Goal: Use online tool/utility: Utilize a website feature to perform a specific function

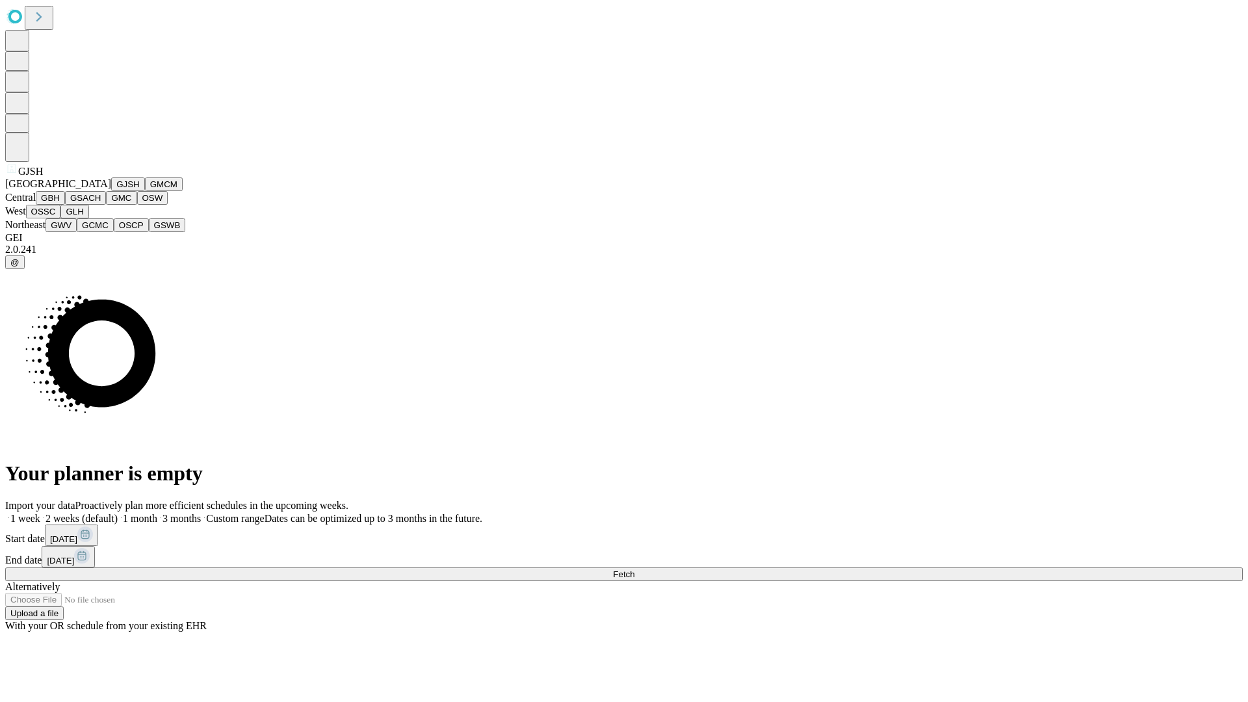
click at [111, 191] on button "GJSH" at bounding box center [128, 185] width 34 height 14
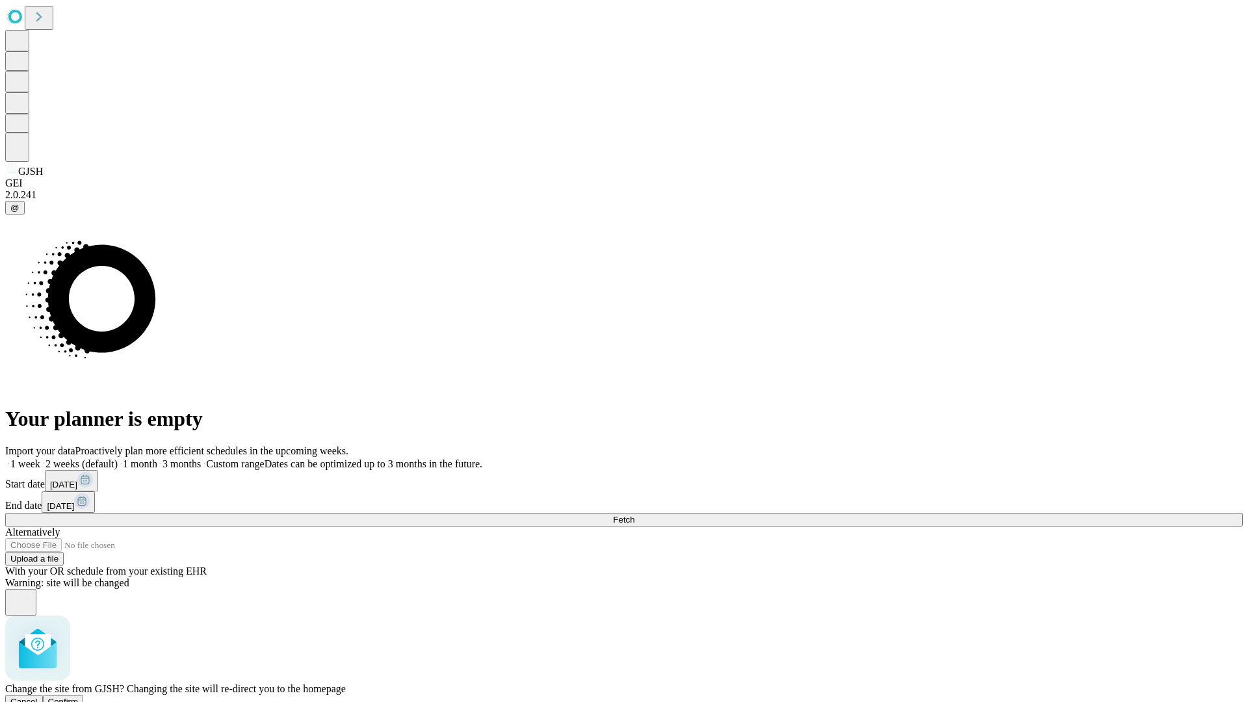
click at [79, 697] on span "Confirm" at bounding box center [63, 702] width 31 height 10
click at [157, 458] on label "1 month" at bounding box center [138, 463] width 40 height 11
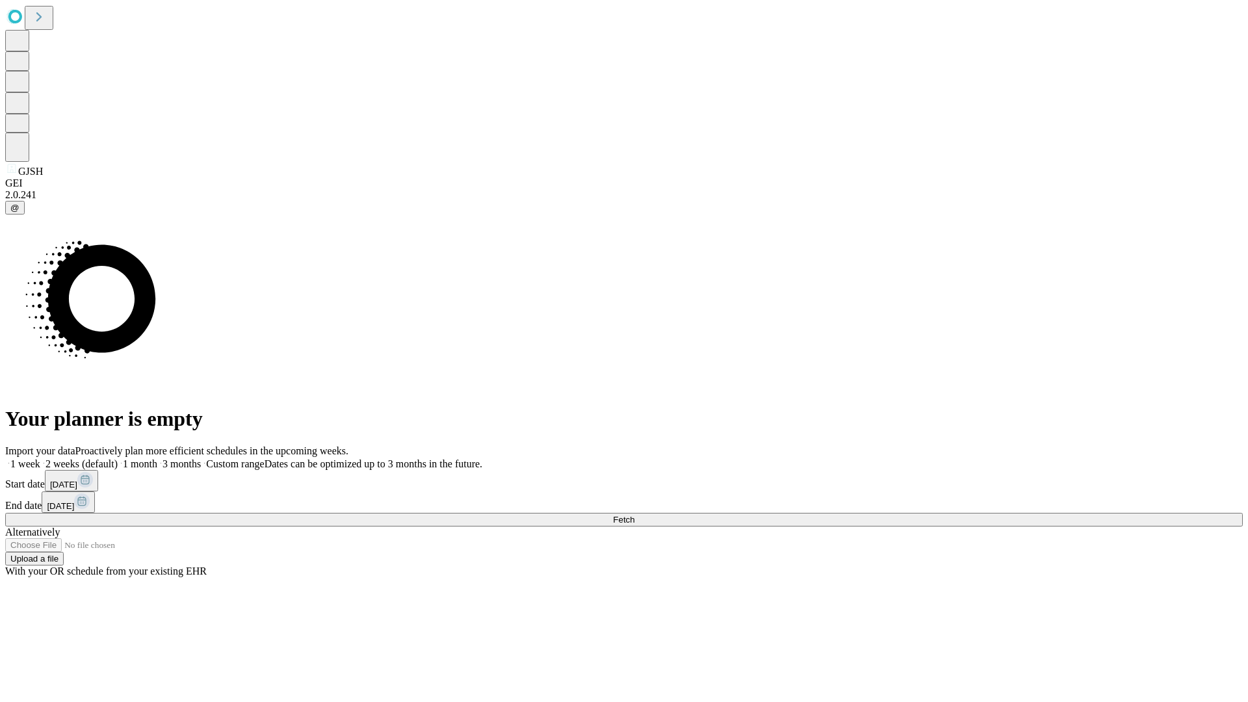
click at [635, 515] on span "Fetch" at bounding box center [623, 520] width 21 height 10
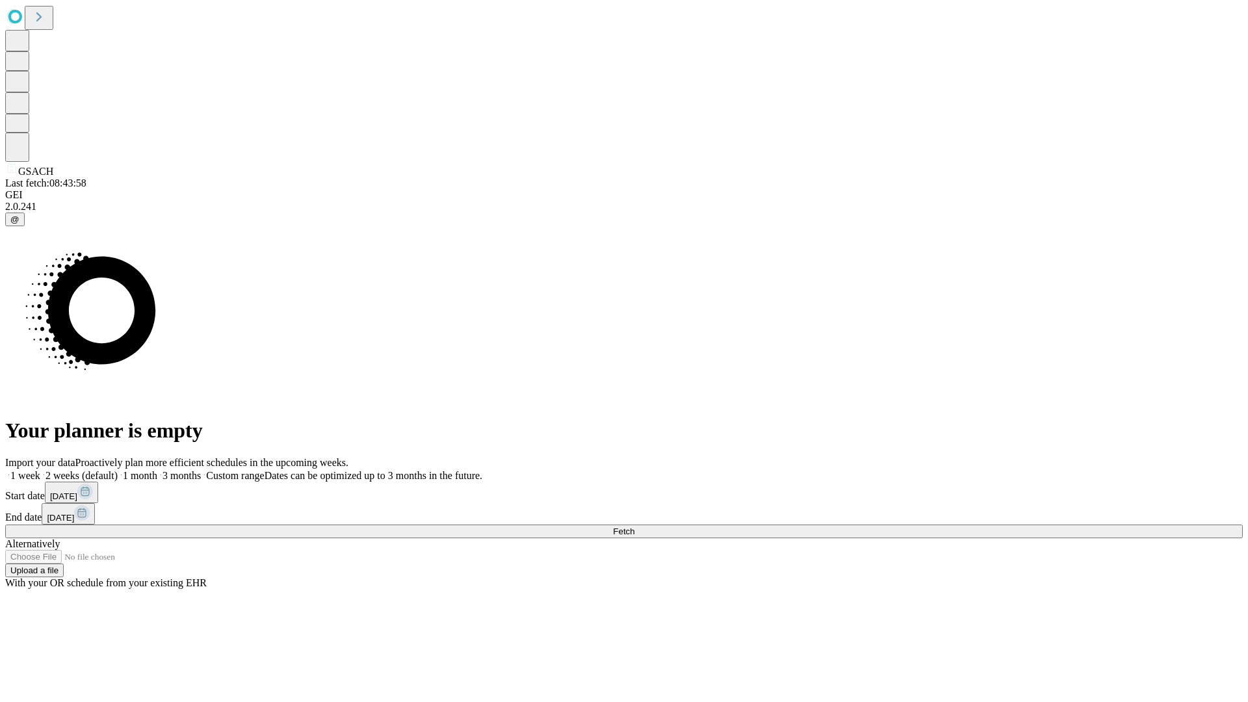
click at [157, 470] on label "1 month" at bounding box center [138, 475] width 40 height 11
click at [635, 527] on span "Fetch" at bounding box center [623, 532] width 21 height 10
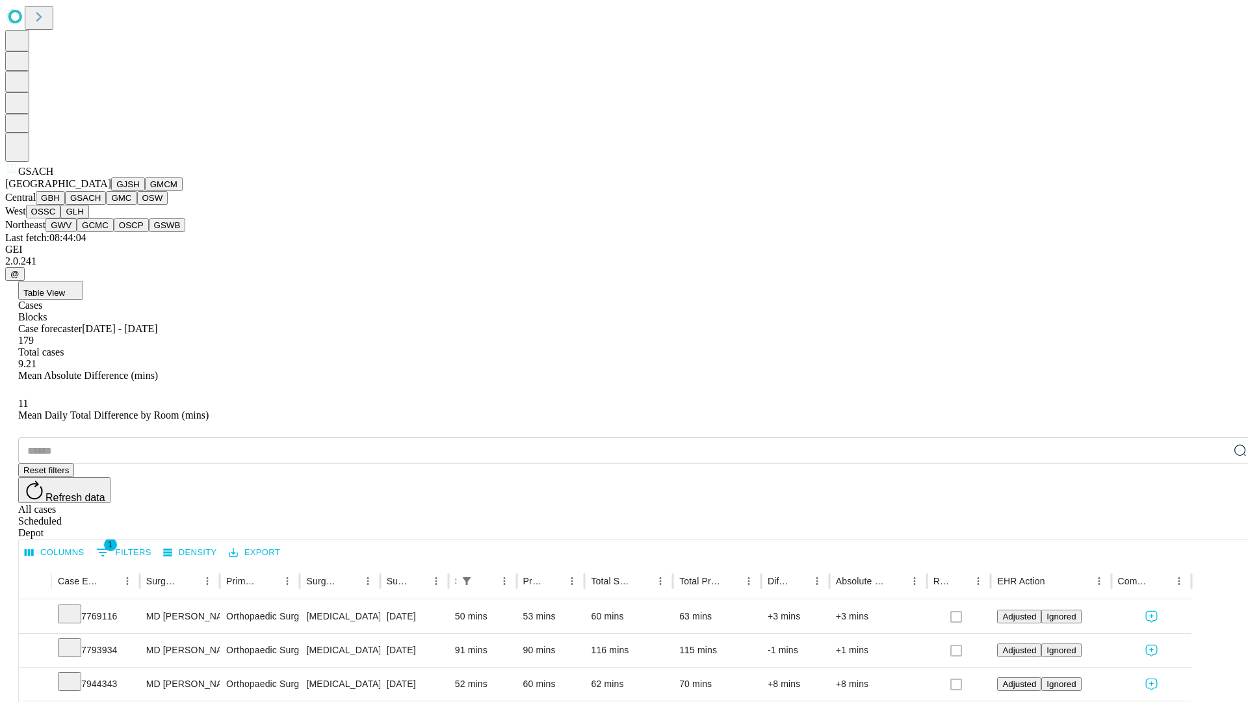
click at [106, 205] on button "GMC" at bounding box center [121, 198] width 31 height 14
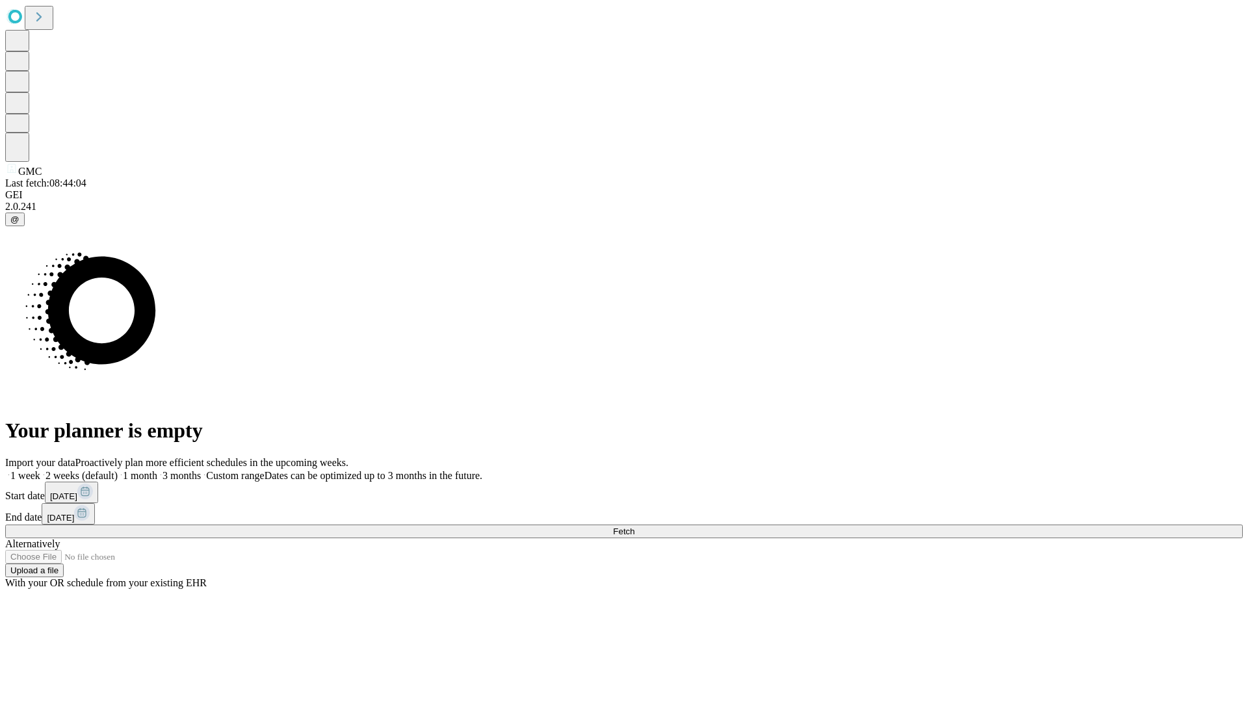
click at [157, 470] on label "1 month" at bounding box center [138, 475] width 40 height 11
click at [635, 527] on span "Fetch" at bounding box center [623, 532] width 21 height 10
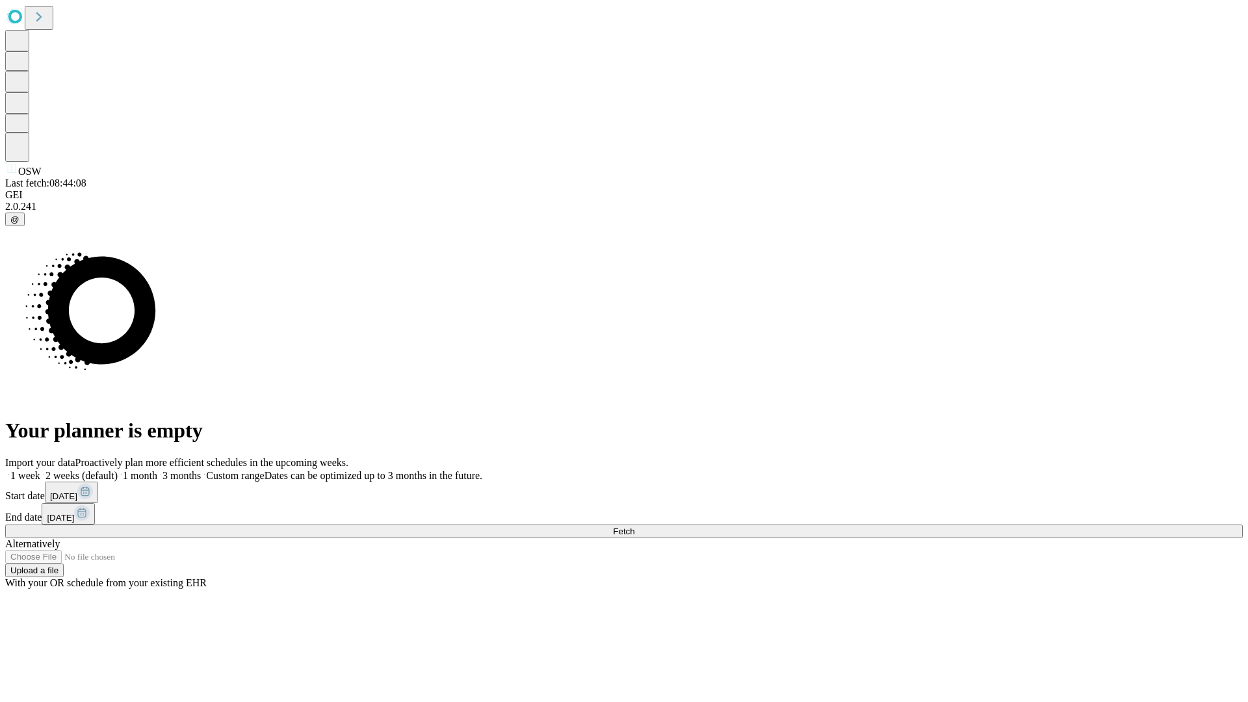
click at [157, 470] on label "1 month" at bounding box center [138, 475] width 40 height 11
click at [635, 527] on span "Fetch" at bounding box center [623, 532] width 21 height 10
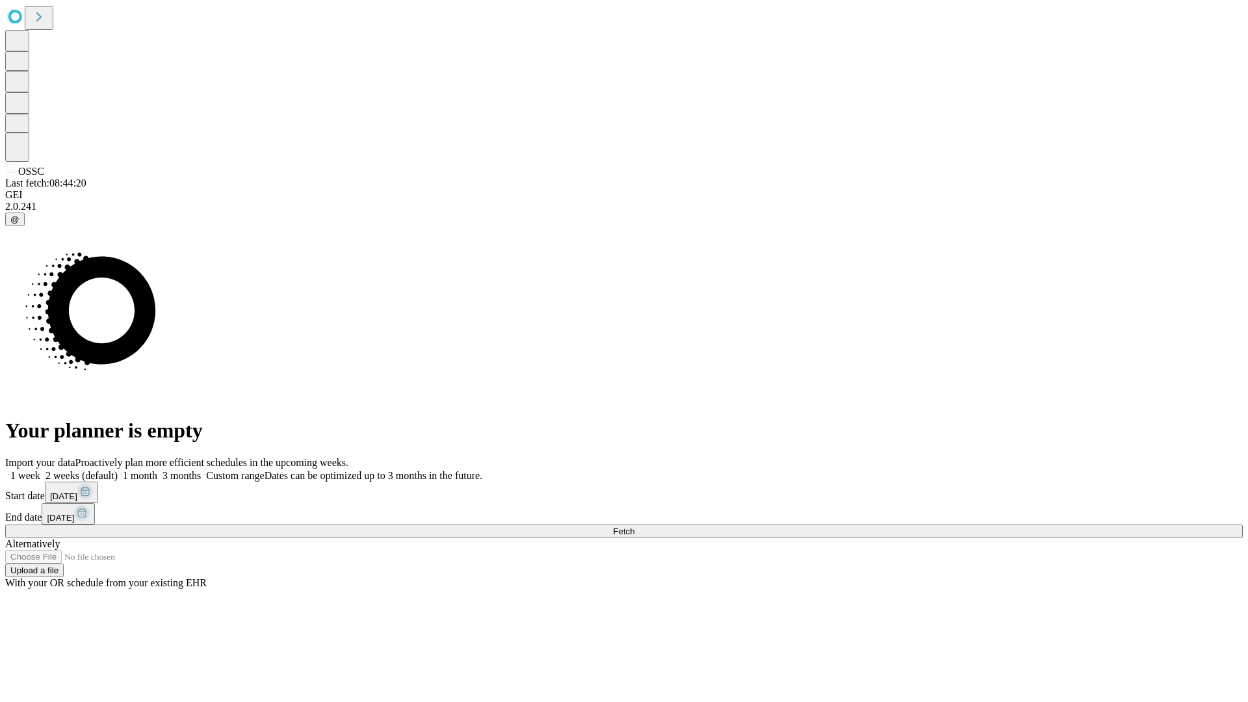
click at [157, 470] on label "1 month" at bounding box center [138, 475] width 40 height 11
click at [635, 527] on span "Fetch" at bounding box center [623, 532] width 21 height 10
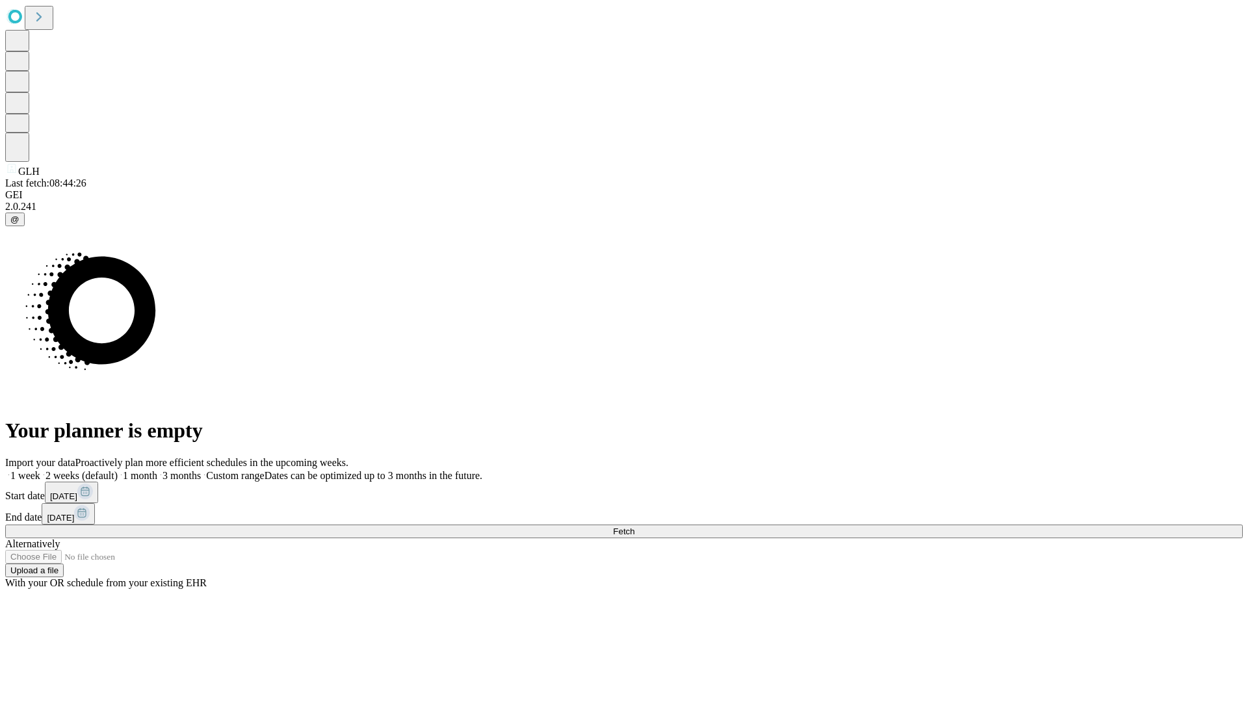
click at [157, 470] on label "1 month" at bounding box center [138, 475] width 40 height 11
click at [635, 527] on span "Fetch" at bounding box center [623, 532] width 21 height 10
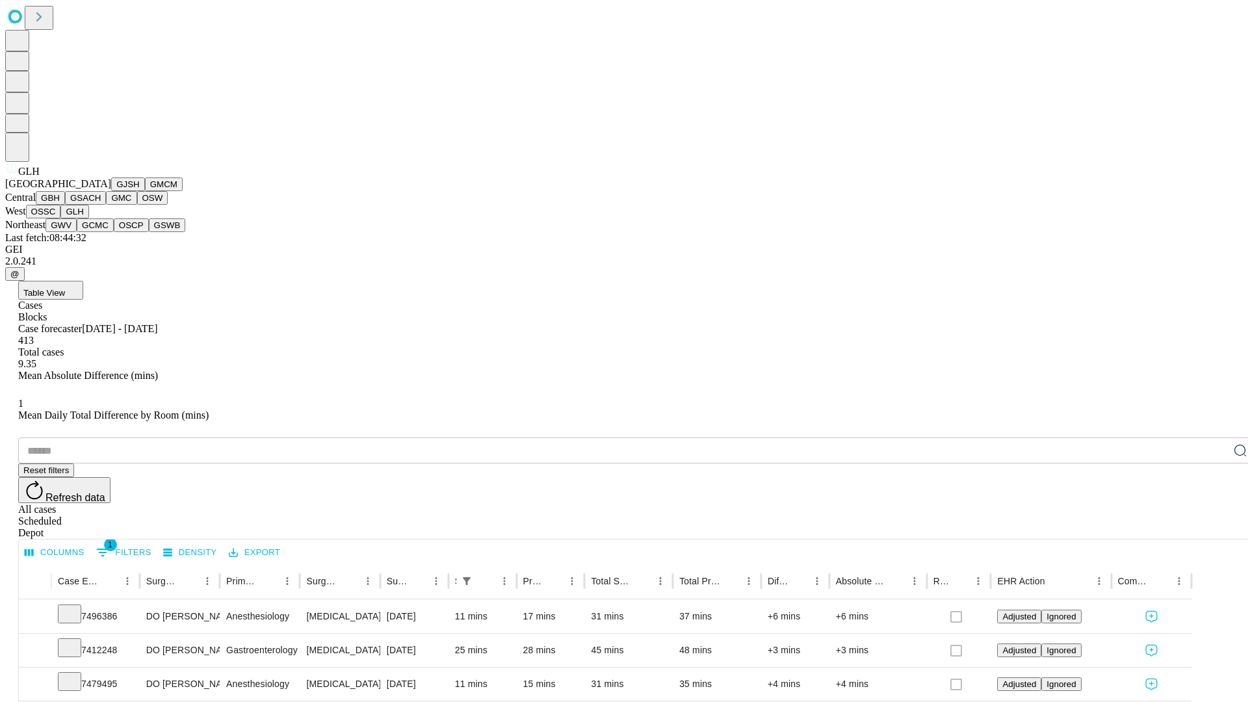
click at [77, 232] on button "GWV" at bounding box center [61, 225] width 31 height 14
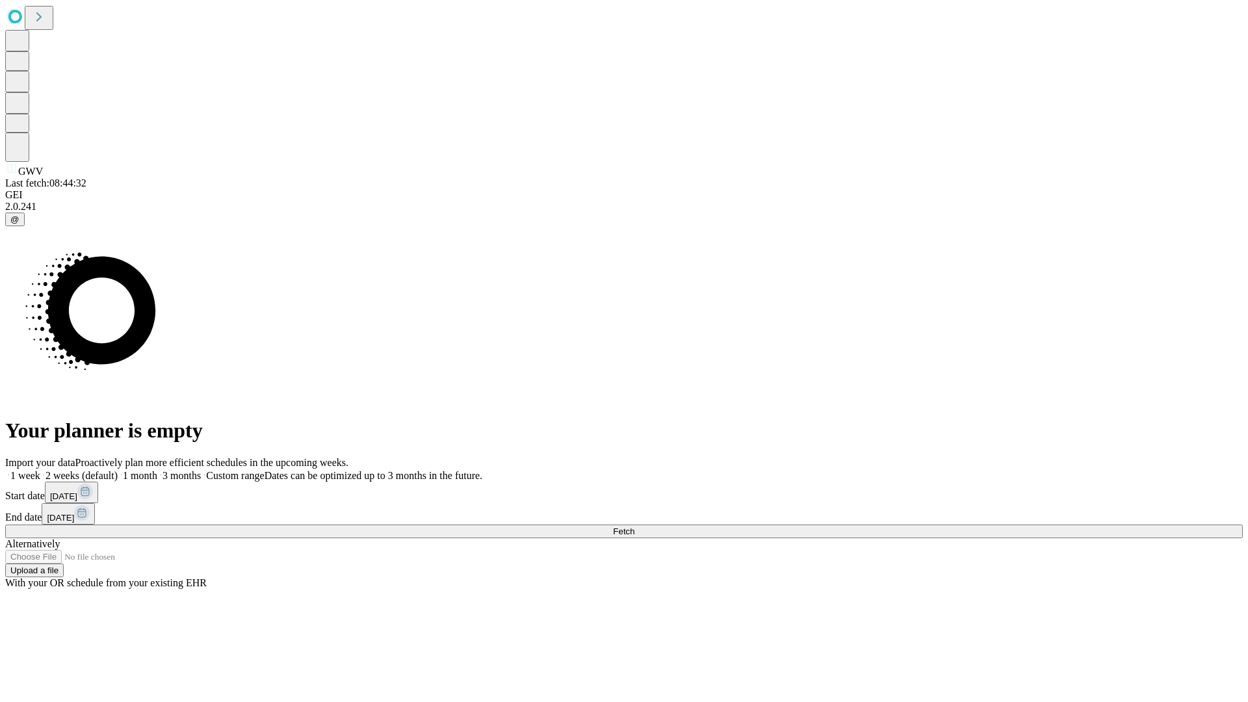
click at [635, 527] on span "Fetch" at bounding box center [623, 532] width 21 height 10
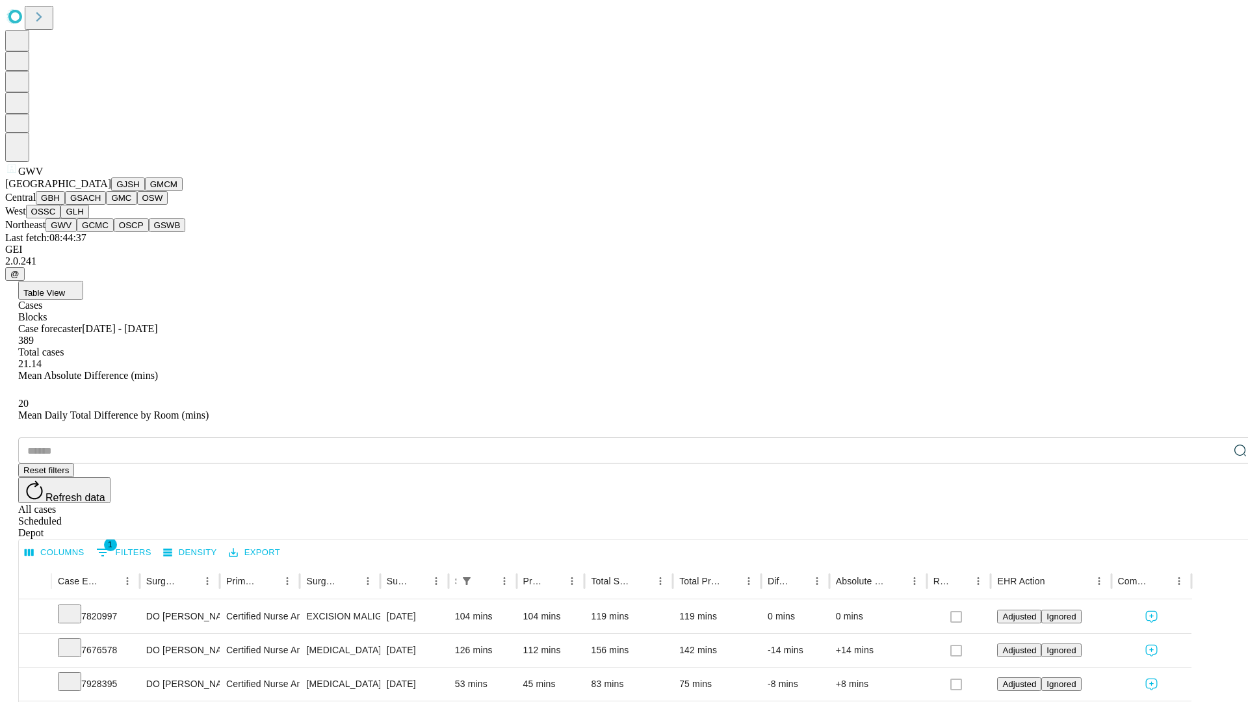
click at [101, 232] on button "GCMC" at bounding box center [95, 225] width 37 height 14
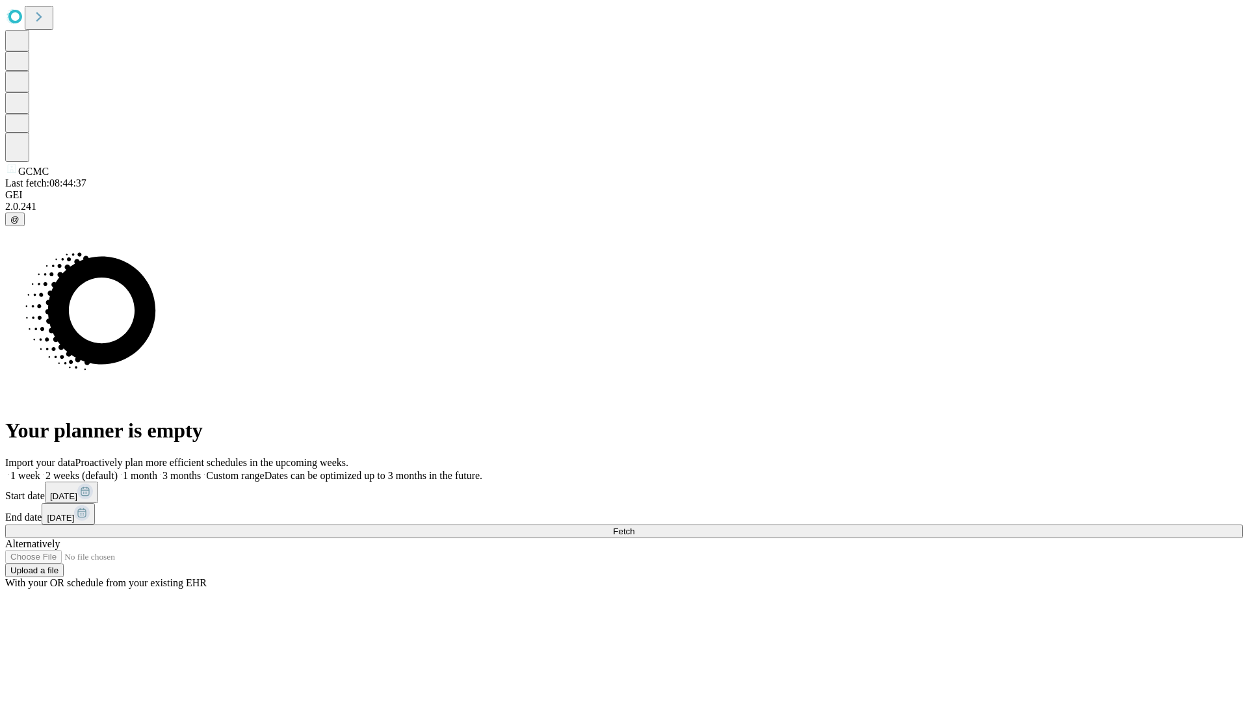
click at [157, 470] on label "1 month" at bounding box center [138, 475] width 40 height 11
click at [635, 527] on span "Fetch" at bounding box center [623, 532] width 21 height 10
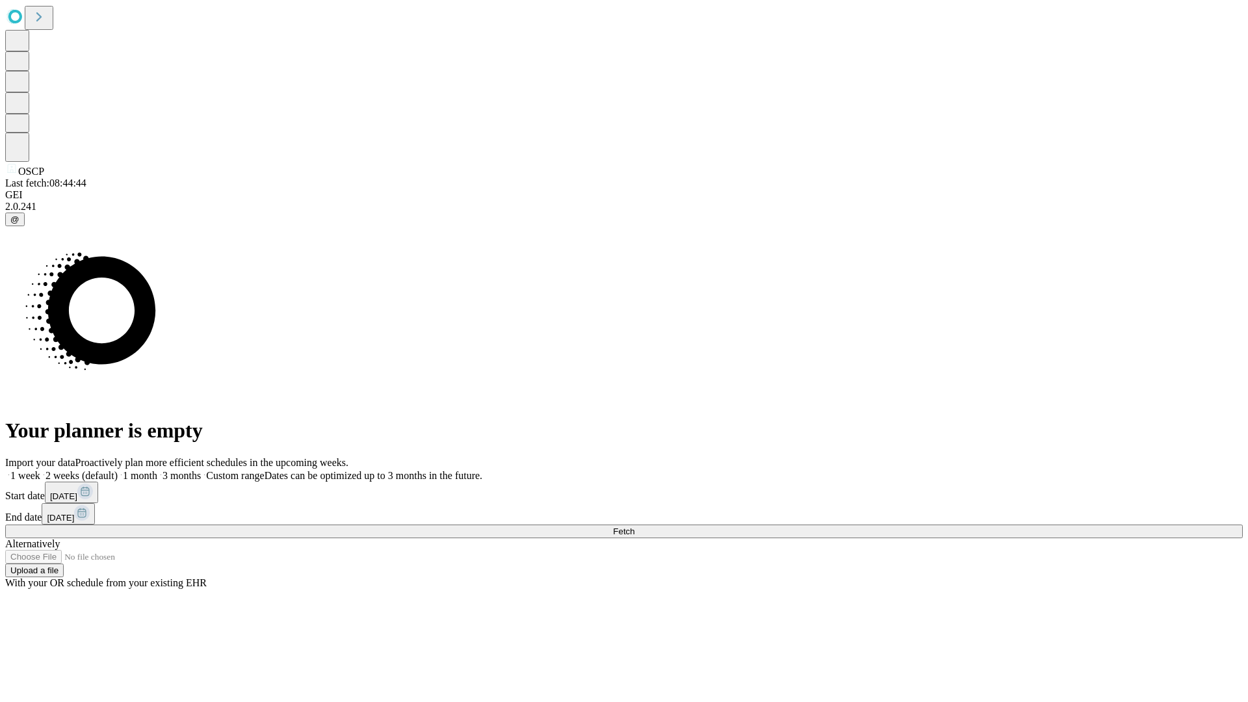
click at [635, 527] on span "Fetch" at bounding box center [623, 532] width 21 height 10
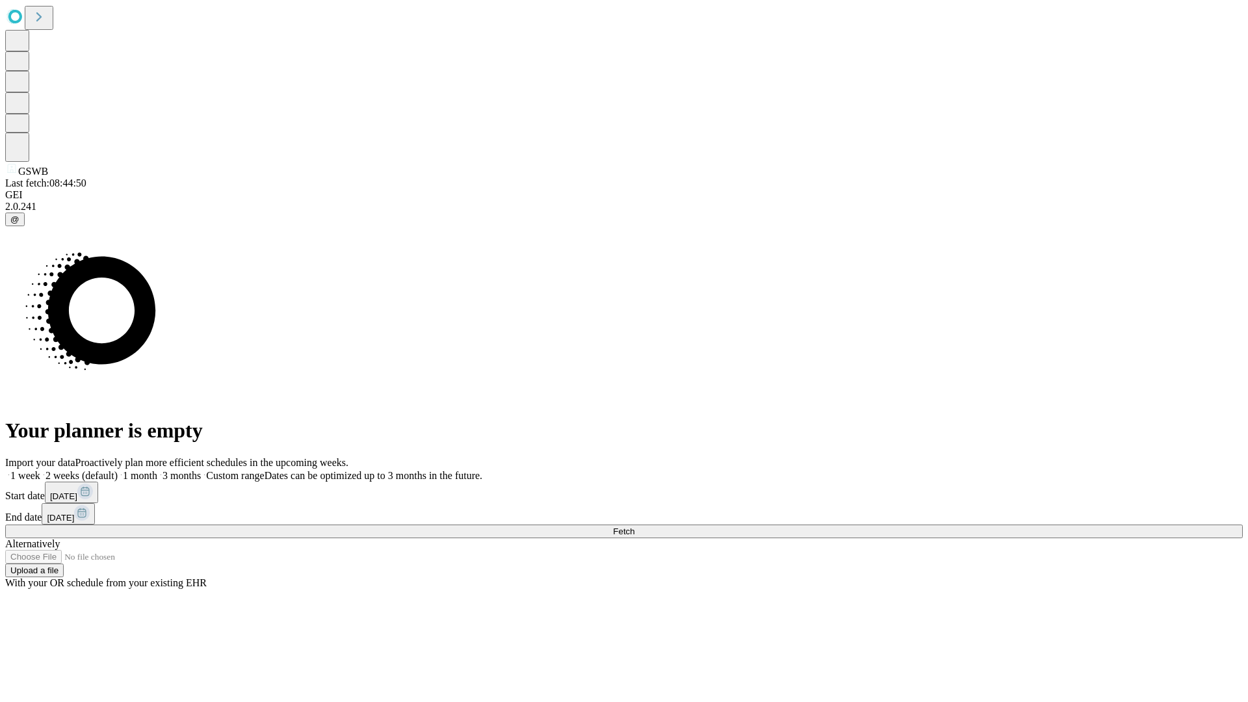
click at [157, 470] on label "1 month" at bounding box center [138, 475] width 40 height 11
click at [635, 527] on span "Fetch" at bounding box center [623, 532] width 21 height 10
